Goal: Task Accomplishment & Management: Manage account settings

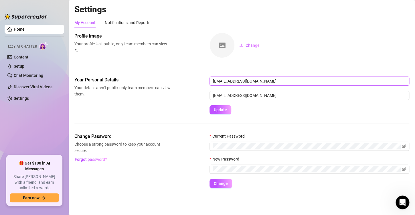
drag, startPoint x: 266, startPoint y: 82, endPoint x: 141, endPoint y: 72, distance: 125.8
click at [141, 72] on div "Profile image Your profile isn’t public, only team members can view it. Change …" at bounding box center [241, 110] width 335 height 155
type input "[PERSON_NAME] [PERSON_NAME]"
drag, startPoint x: 263, startPoint y: 96, endPoint x: 139, endPoint y: 107, distance: 124.1
click at [139, 107] on div "Your Personal Details Your details aren’t public, only team members can view th…" at bounding box center [241, 95] width 335 height 38
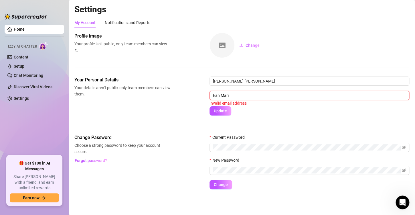
type input "[PERSON_NAME]"
drag, startPoint x: 245, startPoint y: 94, endPoint x: 109, endPoint y: 96, distance: 135.7
click at [109, 96] on div "Your Personal Details Your details aren’t public, only team members can view th…" at bounding box center [241, 95] width 335 height 39
type input "[EMAIL_ADDRESS][DOMAIN_NAME]"
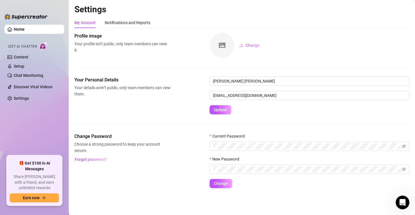
click at [278, 109] on form "Evan [PERSON_NAME] [EMAIL_ADDRESS][DOMAIN_NAME] Update" at bounding box center [310, 95] width 200 height 38
click at [225, 110] on span "Update" at bounding box center [220, 109] width 13 height 5
click at [245, 46] on button "Change" at bounding box center [249, 45] width 29 height 9
